Goal: Information Seeking & Learning: Check status

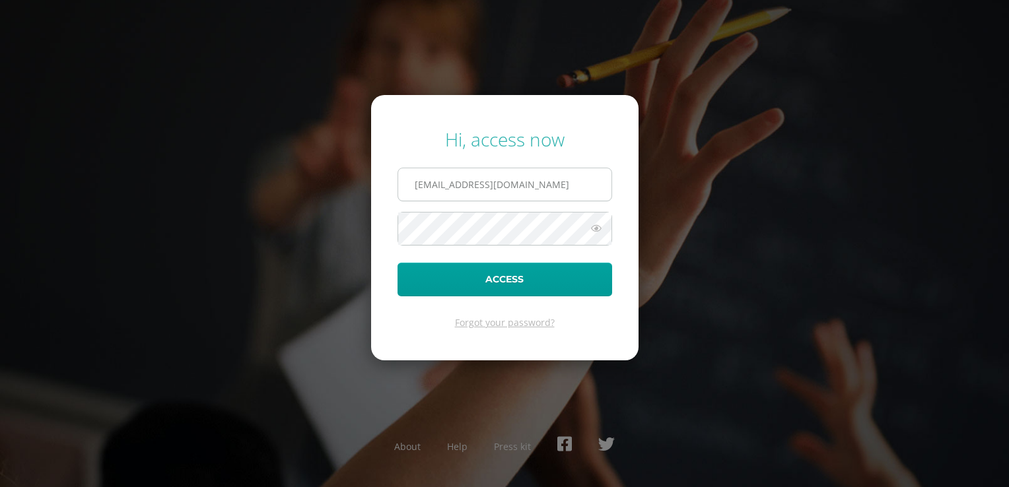
type input "[EMAIL_ADDRESS][DOMAIN_NAME]"
click at [397, 263] on button "Access" at bounding box center [504, 280] width 215 height 34
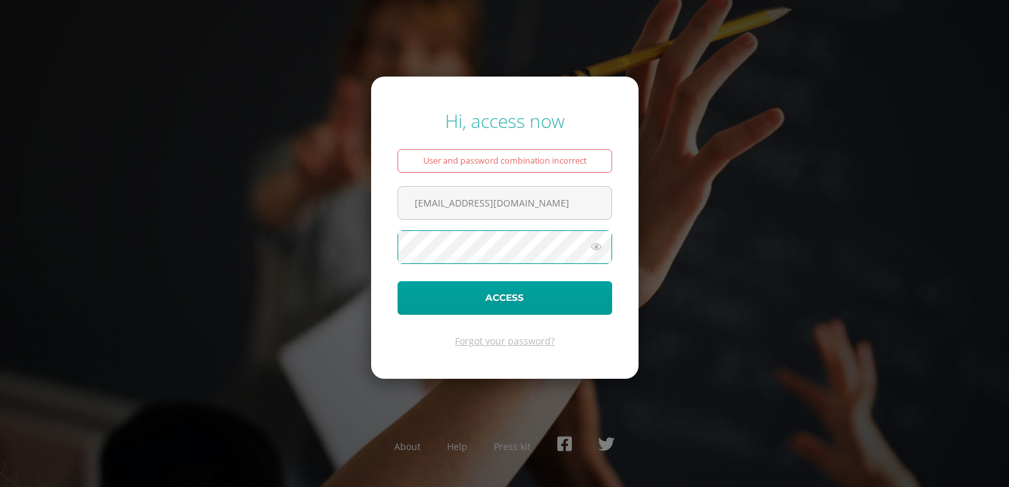
click at [397, 281] on button "Access" at bounding box center [504, 298] width 215 height 34
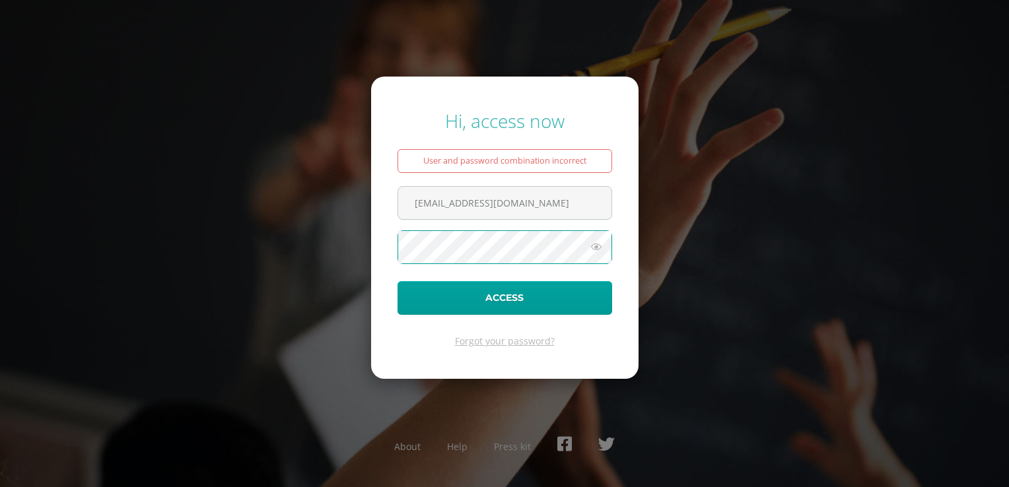
click at [397, 281] on button "Access" at bounding box center [504, 298] width 215 height 34
drag, startPoint x: 541, startPoint y: 201, endPoint x: 333, endPoint y: 184, distance: 208.7
click at [333, 184] on div "Hi, access now User and password combination incorrect cristhygarcia@hotmail.co…" at bounding box center [505, 244] width 852 height 292
type input "cristhygarcia@hotmail.com"
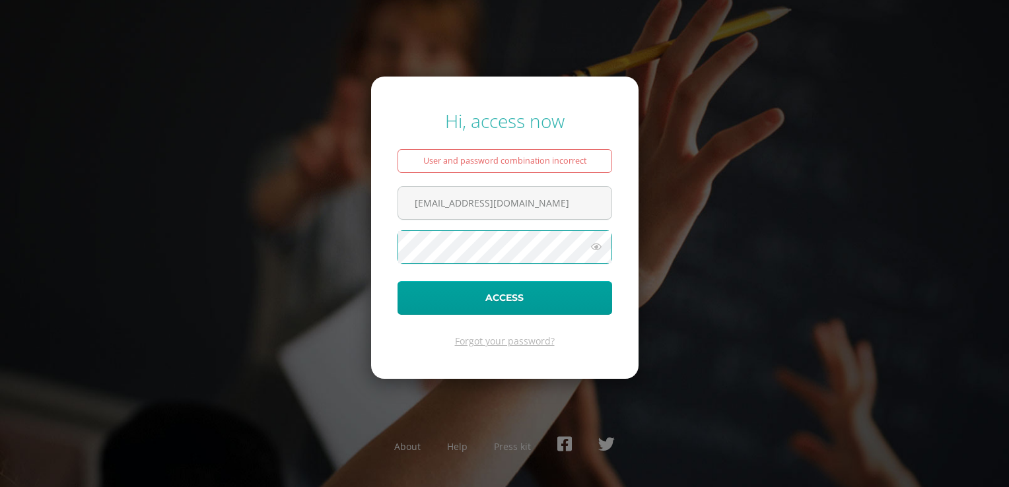
click at [397, 281] on button "Access" at bounding box center [504, 298] width 215 height 34
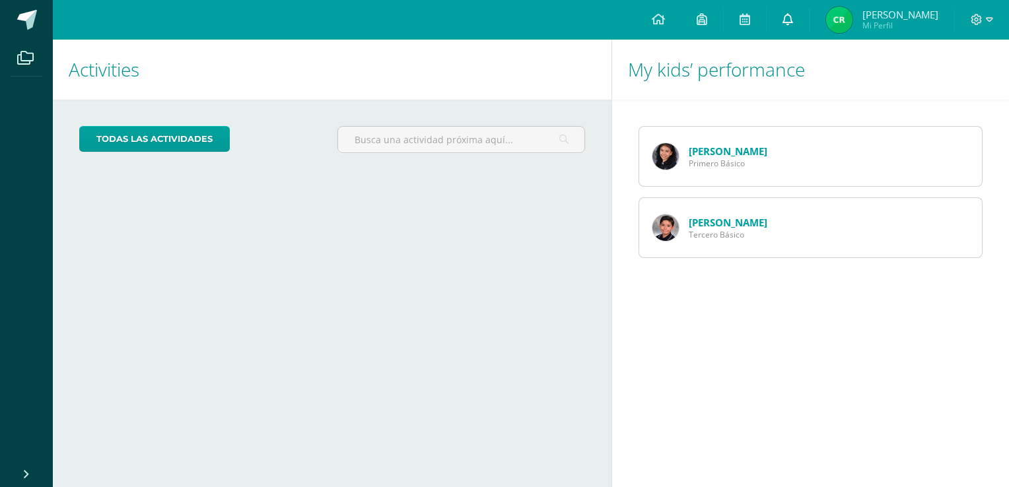
click at [793, 26] on span at bounding box center [787, 20] width 11 height 15
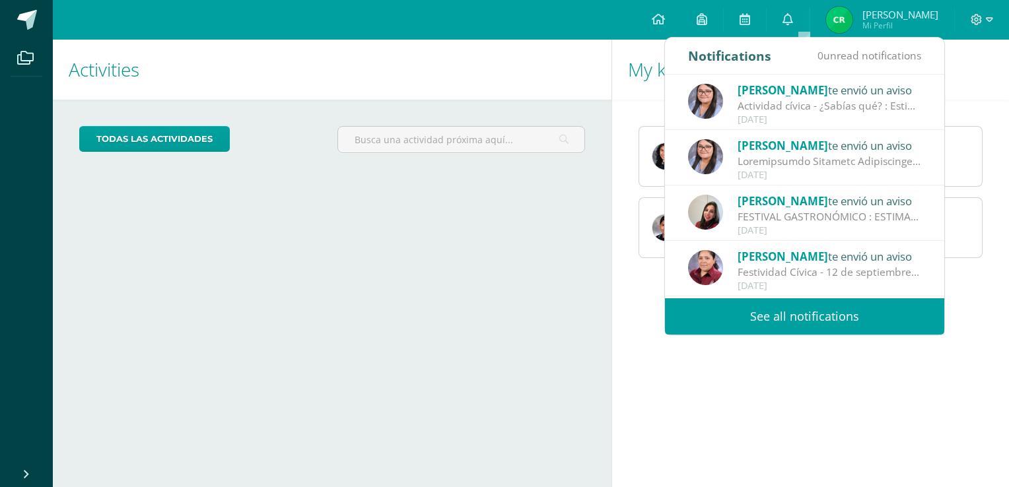
click at [803, 92] on span "[PERSON_NAME]" at bounding box center [783, 90] width 90 height 15
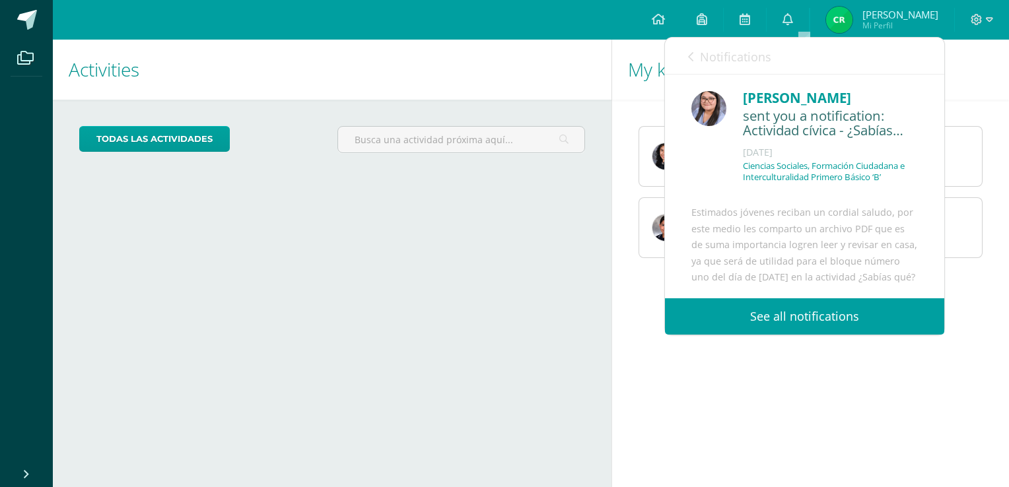
click at [769, 407] on div "My kids’ performance [PERSON_NAME] Primero Básico [PERSON_NAME] Básico" at bounding box center [812, 264] width 403 height 448
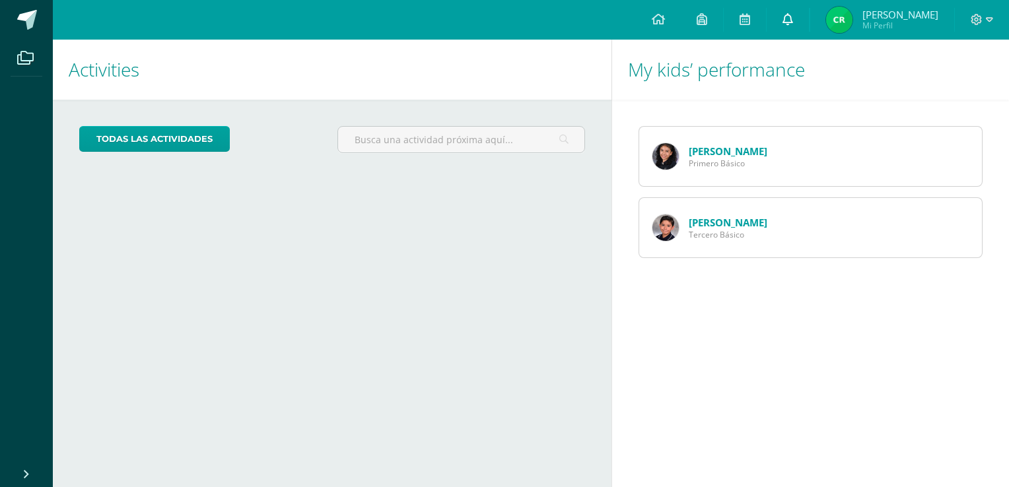
click at [793, 22] on icon at bounding box center [787, 19] width 11 height 12
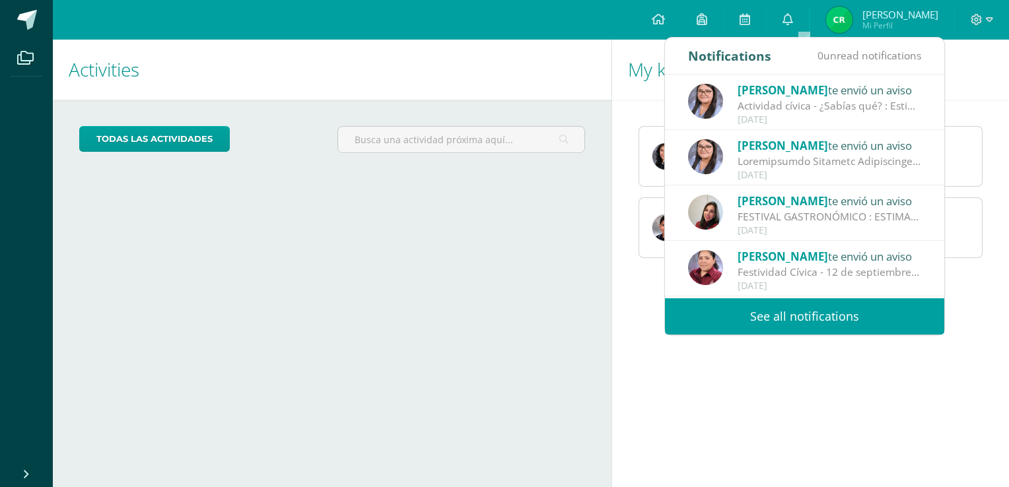
click at [798, 156] on div at bounding box center [830, 161] width 184 height 15
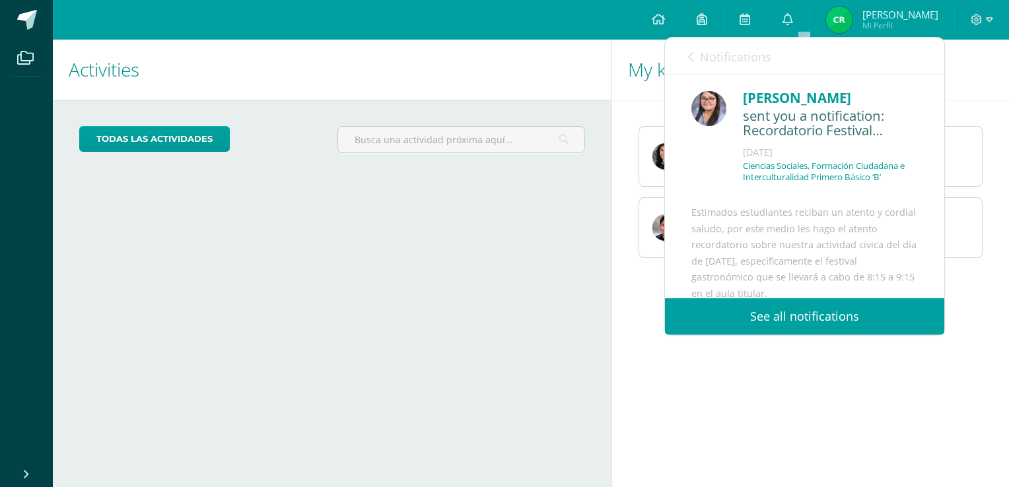
click at [798, 318] on link "See all notifications" at bounding box center [804, 316] width 279 height 36
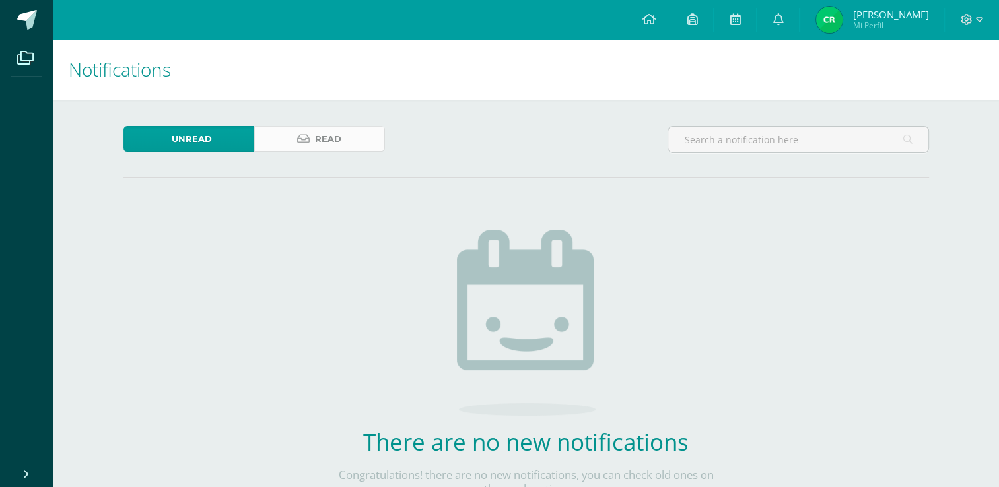
click at [304, 131] on link "Read" at bounding box center [319, 139] width 131 height 26
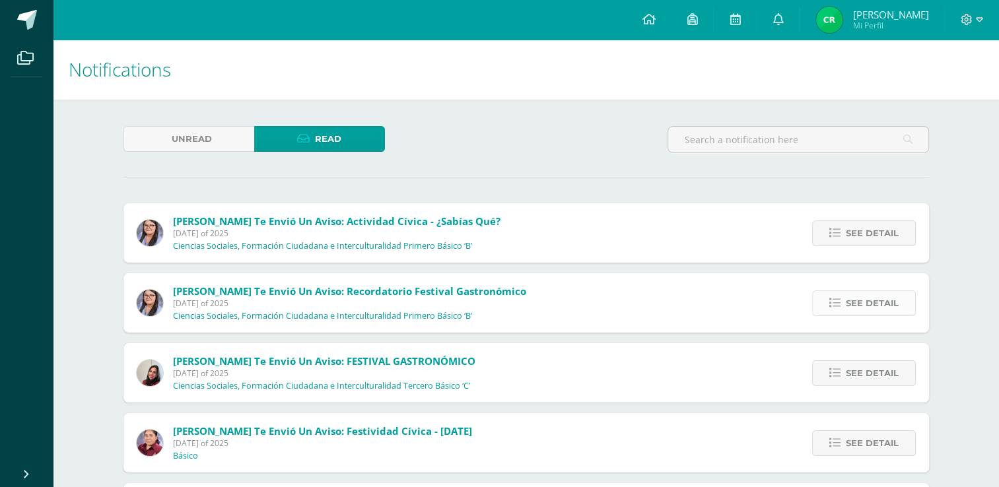
click at [881, 308] on span "See detail" at bounding box center [872, 303] width 53 height 24
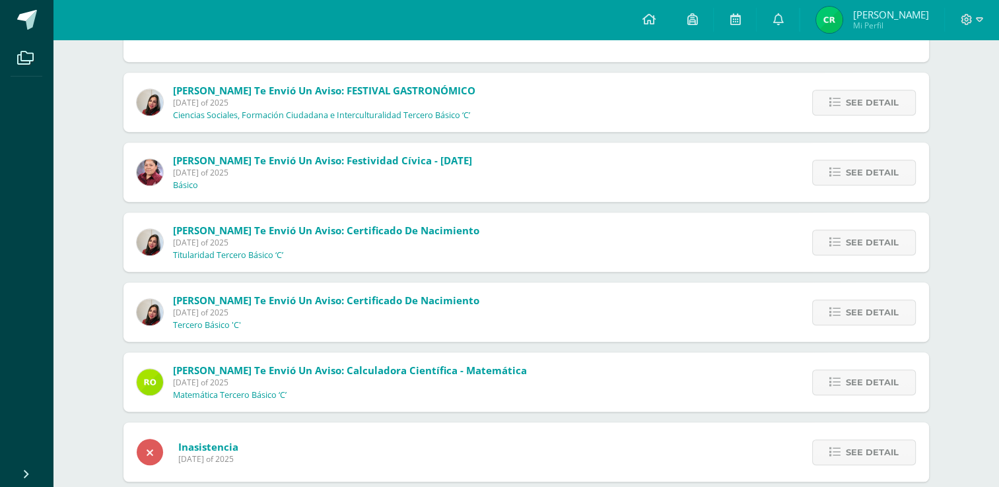
scroll to position [632, 0]
click at [878, 92] on span "See detail" at bounding box center [872, 101] width 53 height 24
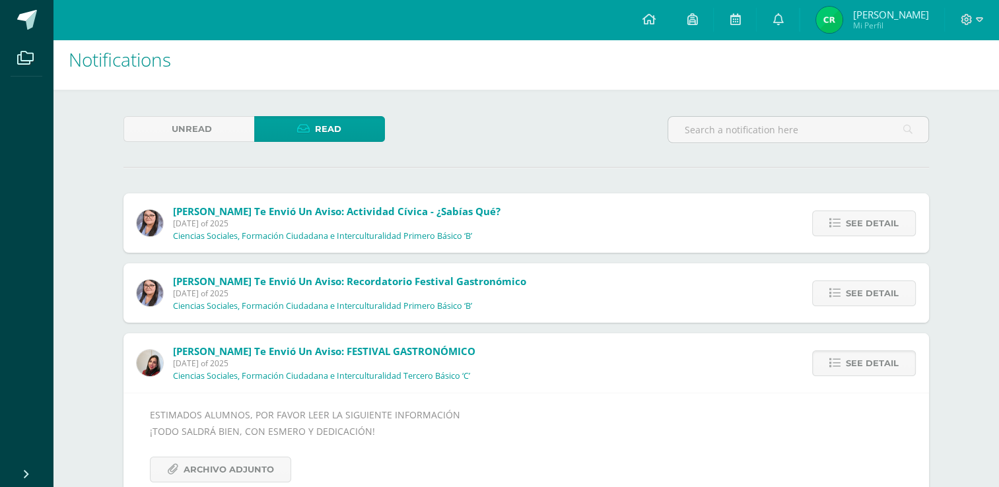
scroll to position [0, 0]
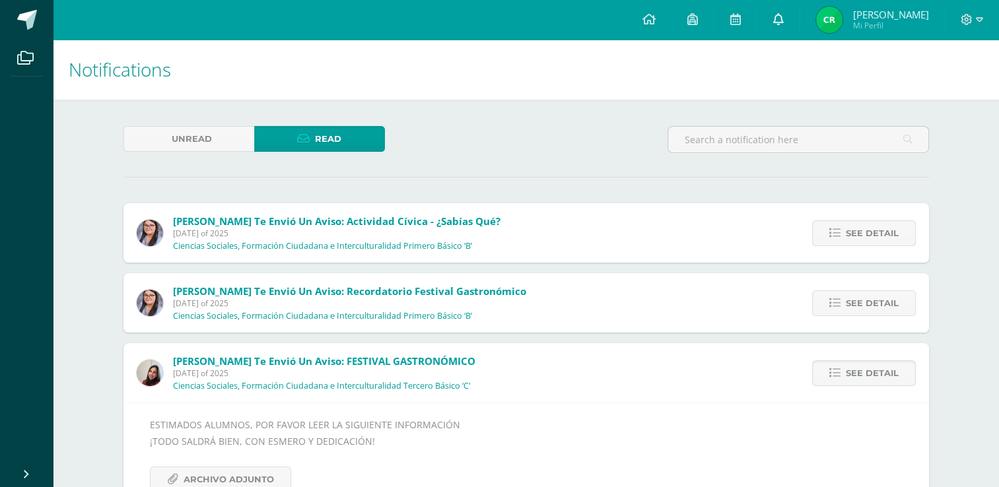
click at [783, 18] on icon at bounding box center [778, 19] width 11 height 12
click at [697, 25] on span at bounding box center [692, 20] width 11 height 15
click at [656, 20] on link at bounding box center [648, 20] width 45 height 40
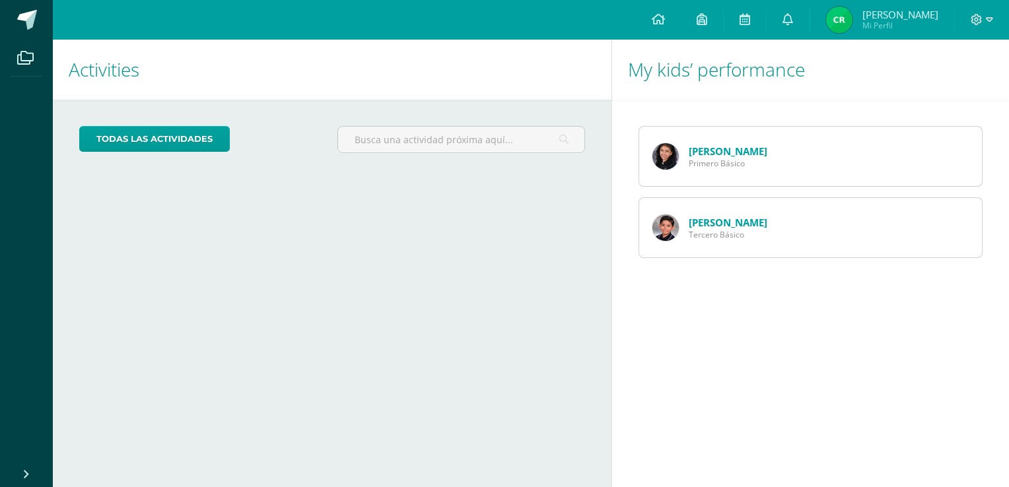
click at [734, 214] on div "Fabián Cruz Tercero Básico" at bounding box center [709, 227] width 141 height 59
click at [720, 226] on link "Fabián Cruz" at bounding box center [728, 222] width 79 height 13
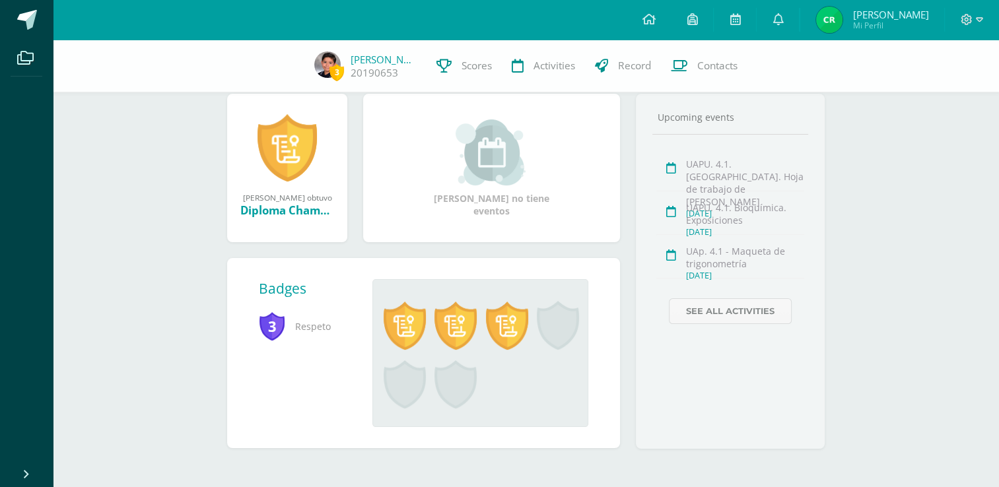
scroll to position [158, 0]
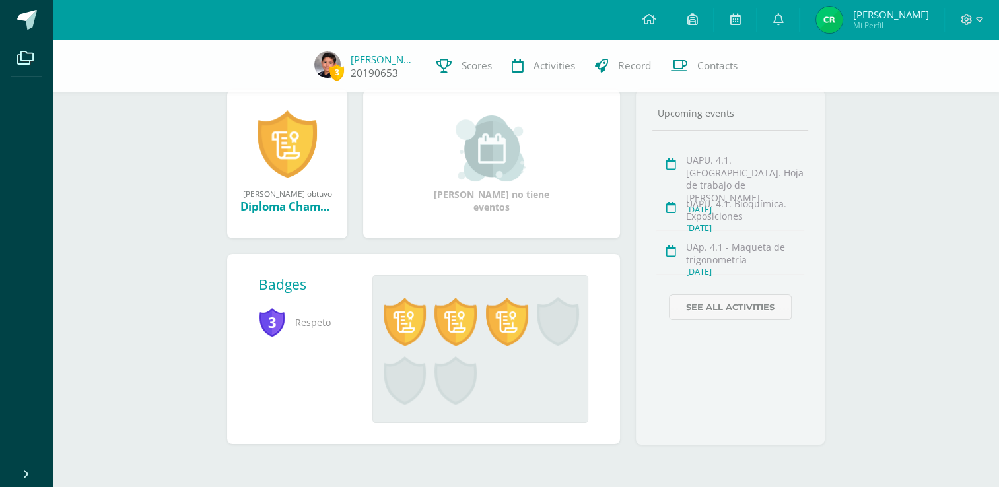
click at [341, 67] on span "3" at bounding box center [336, 72] width 15 height 17
click at [655, 22] on icon at bounding box center [648, 19] width 13 height 12
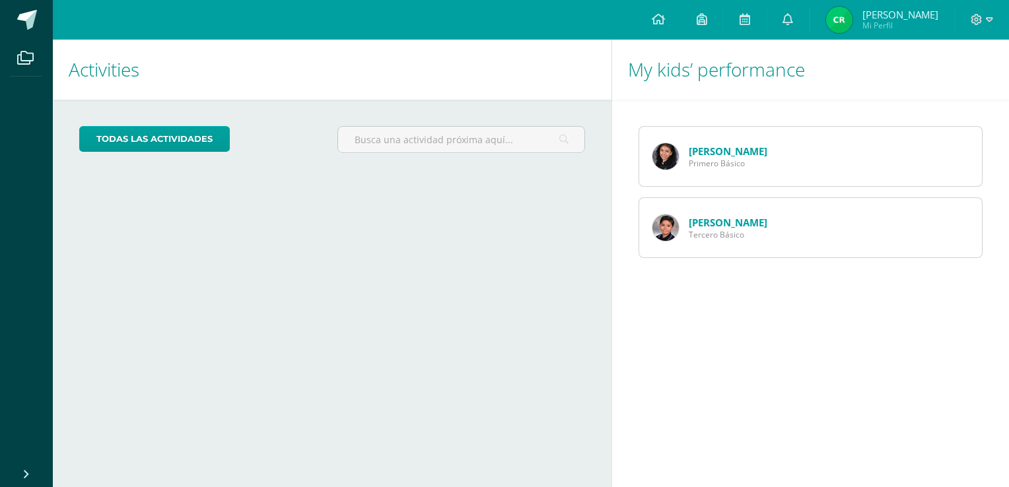
click at [669, 155] on img at bounding box center [665, 156] width 26 height 26
